Goal: Information Seeking & Learning: Learn about a topic

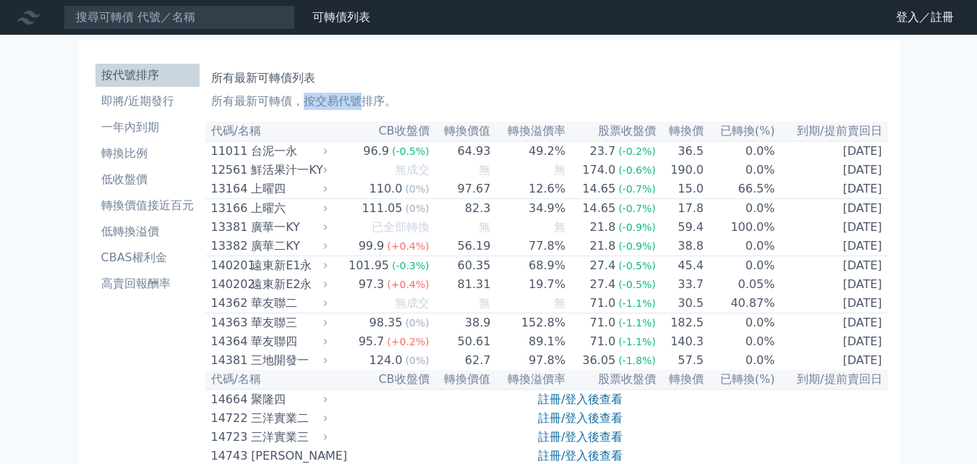
drag, startPoint x: 305, startPoint y: 100, endPoint x: 357, endPoint y: 98, distance: 52.1
click at [357, 98] on p "所有最新可轉債，按交易代號排序。" at bounding box center [546, 101] width 671 height 17
click at [379, 97] on p "所有最新可轉債，按交易代號排序。" at bounding box center [546, 101] width 671 height 17
click at [426, 96] on p "所有最新可轉債，按交易代號排序。" at bounding box center [546, 101] width 671 height 17
click at [155, 105] on li "即將/近期發行" at bounding box center [147, 101] width 104 height 17
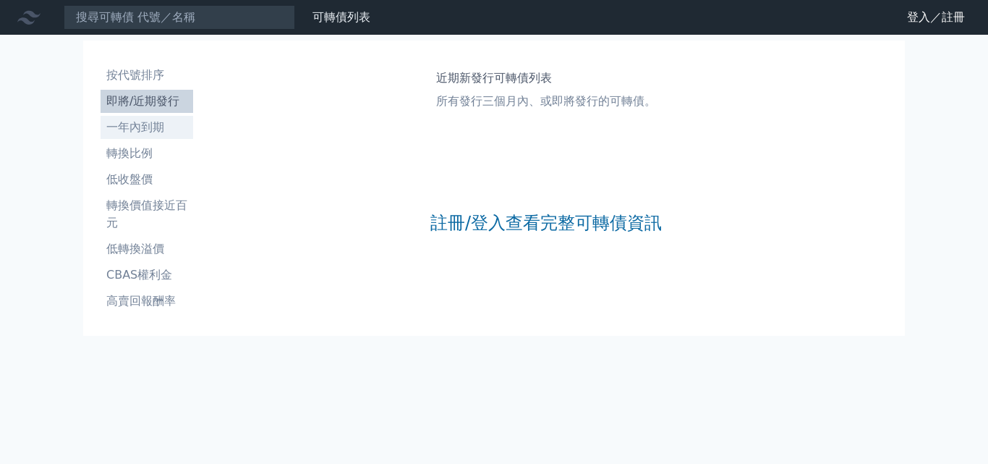
click at [152, 127] on li "一年內到期" at bounding box center [147, 127] width 93 height 17
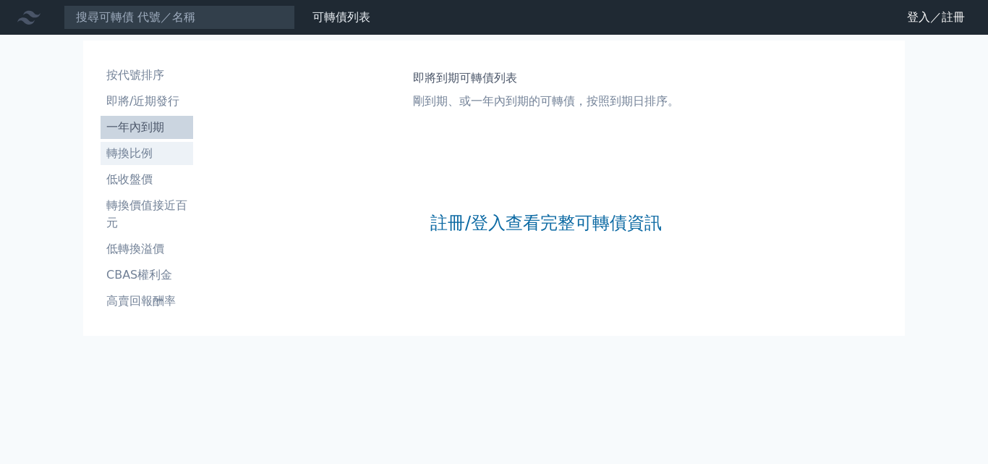
click at [147, 157] on li "轉換比例" at bounding box center [147, 153] width 93 height 17
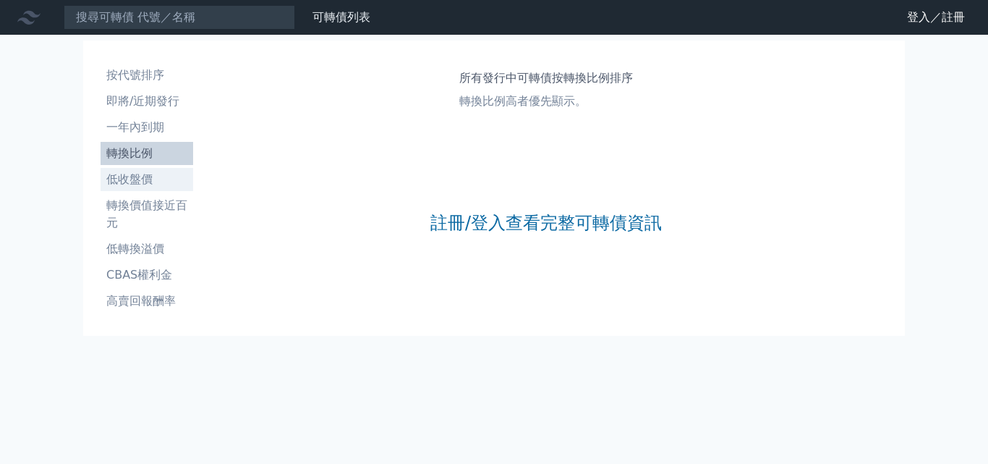
click at [142, 173] on li "低收盤價" at bounding box center [147, 179] width 93 height 17
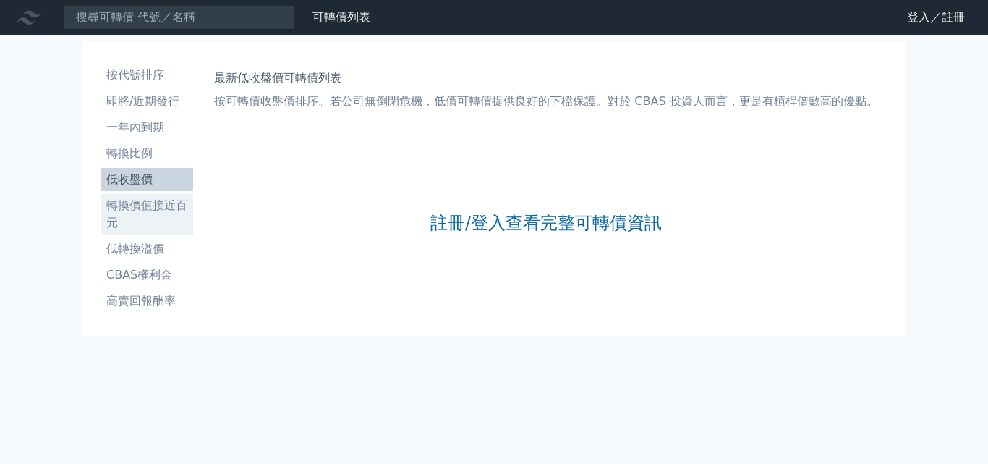
click at [145, 205] on li "轉換價值接近百元" at bounding box center [147, 214] width 93 height 35
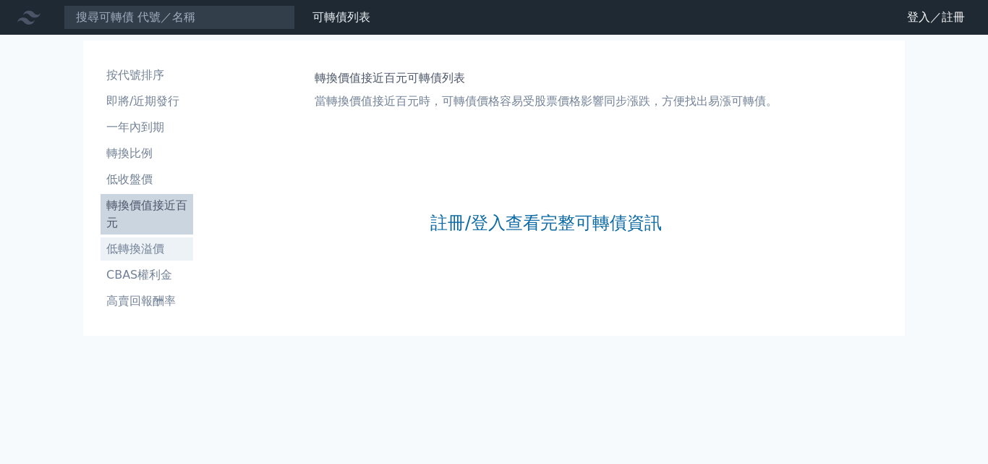
click at [143, 255] on li "低轉換溢價" at bounding box center [147, 248] width 93 height 17
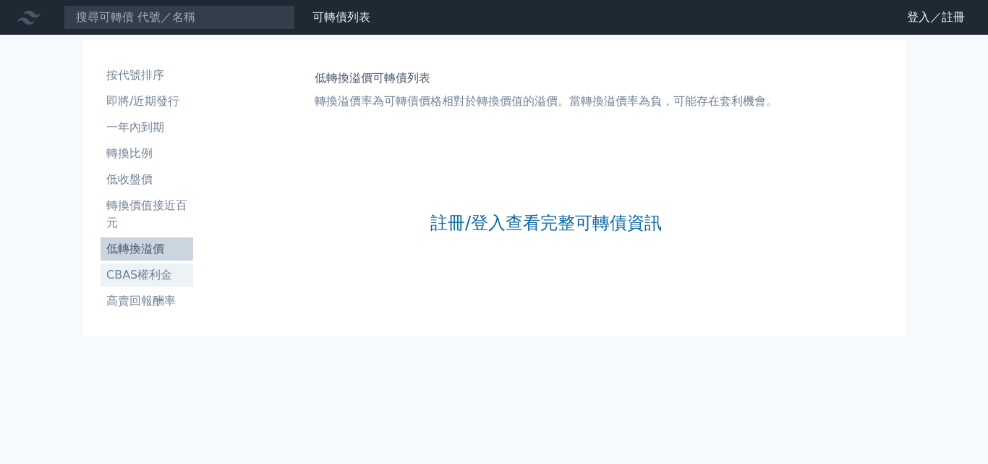
click at [139, 276] on li "CBAS權利金" at bounding box center [147, 274] width 93 height 17
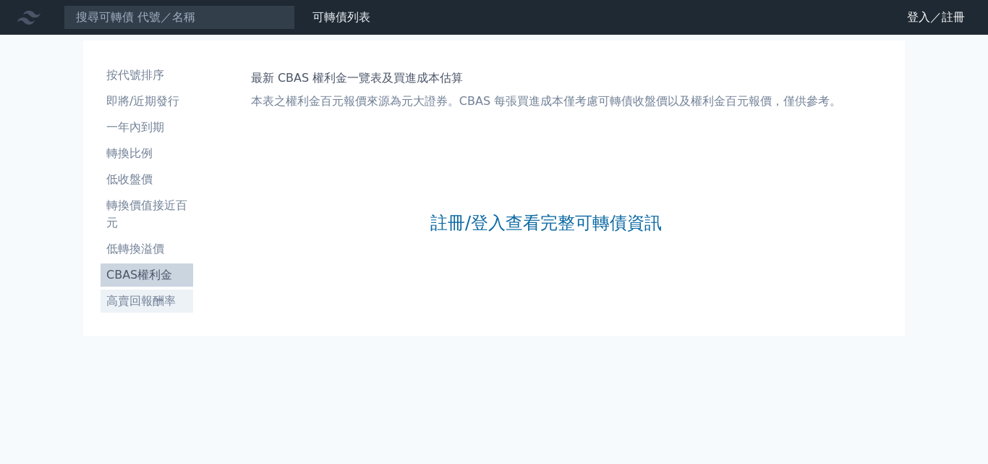
click at [140, 295] on li "高賣回報酬率" at bounding box center [147, 300] width 93 height 17
